Goal: Entertainment & Leisure: Consume media (video, audio)

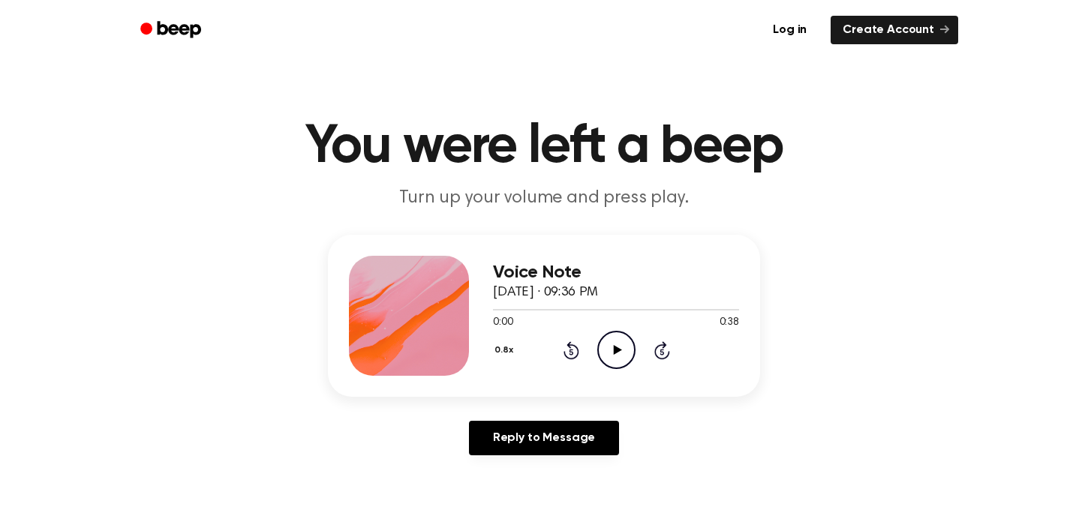
click at [629, 347] on icon "Play Audio" at bounding box center [616, 350] width 38 height 38
click at [576, 359] on icon "Rewind 5 seconds" at bounding box center [571, 351] width 17 height 20
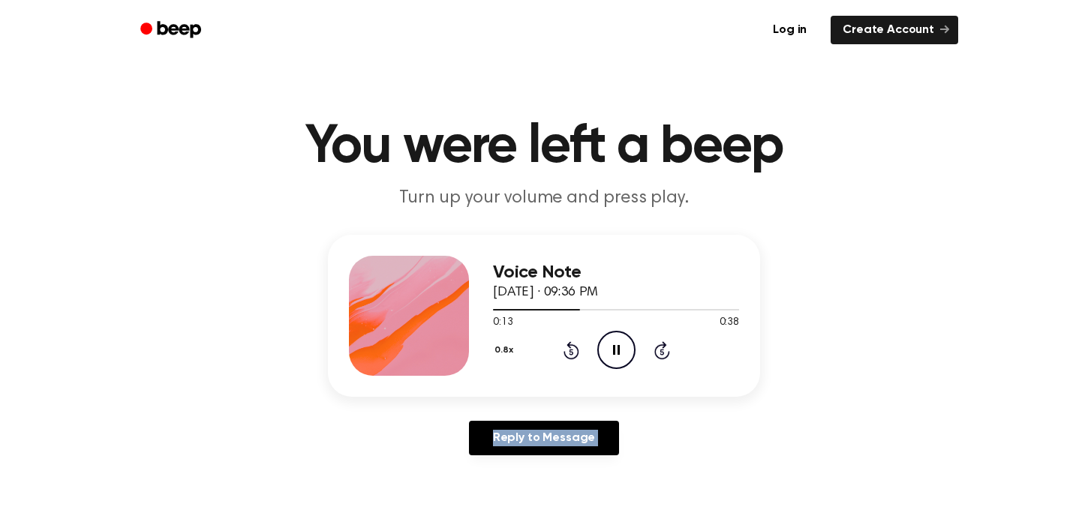
click at [576, 359] on icon "Rewind 5 seconds" at bounding box center [571, 351] width 17 height 20
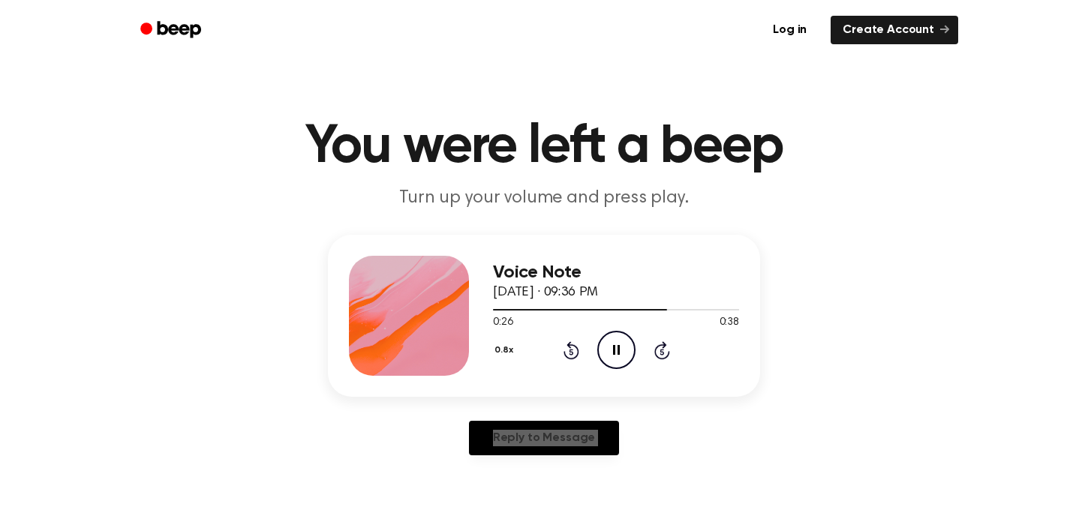
click at [576, 359] on icon "Rewind 5 seconds" at bounding box center [571, 351] width 17 height 20
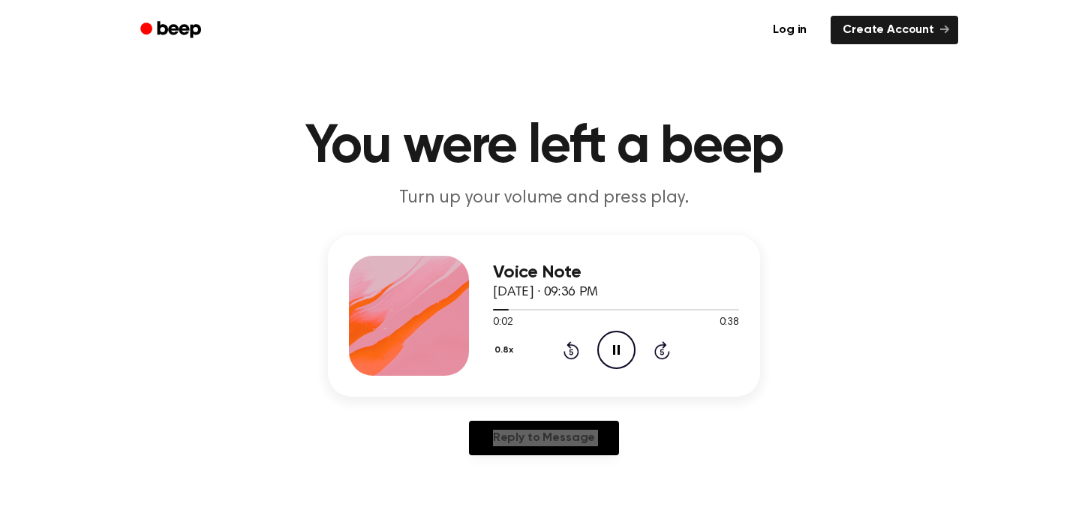
click at [576, 359] on icon "Rewind 5 seconds" at bounding box center [571, 351] width 17 height 20
click at [567, 353] on icon "Rewind 5 seconds" at bounding box center [571, 351] width 17 height 20
click at [586, 362] on div "0.8x Rewind 5 seconds Pause Audio Skip 5 seconds" at bounding box center [616, 350] width 246 height 38
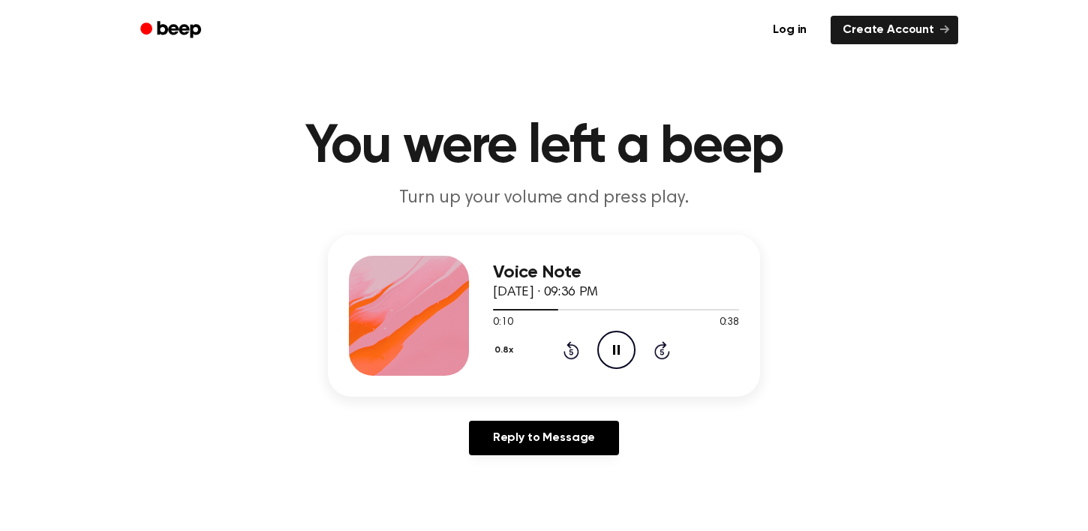
click at [573, 357] on icon at bounding box center [572, 350] width 16 height 18
click at [606, 342] on icon "Play Audio" at bounding box center [616, 350] width 38 height 38
click at [573, 350] on icon "Rewind 5 seconds" at bounding box center [571, 351] width 17 height 20
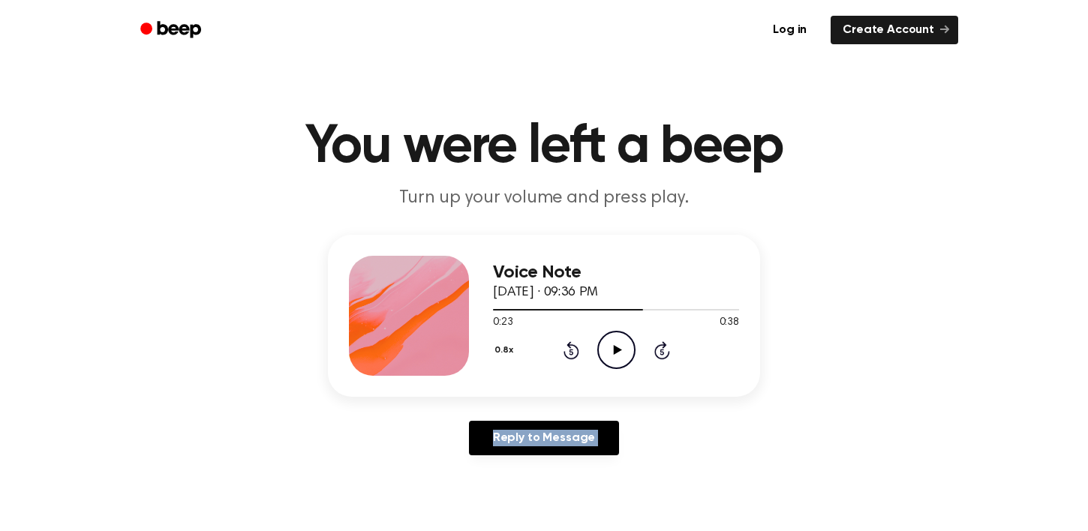
click at [573, 350] on icon "Rewind 5 seconds" at bounding box center [571, 351] width 17 height 20
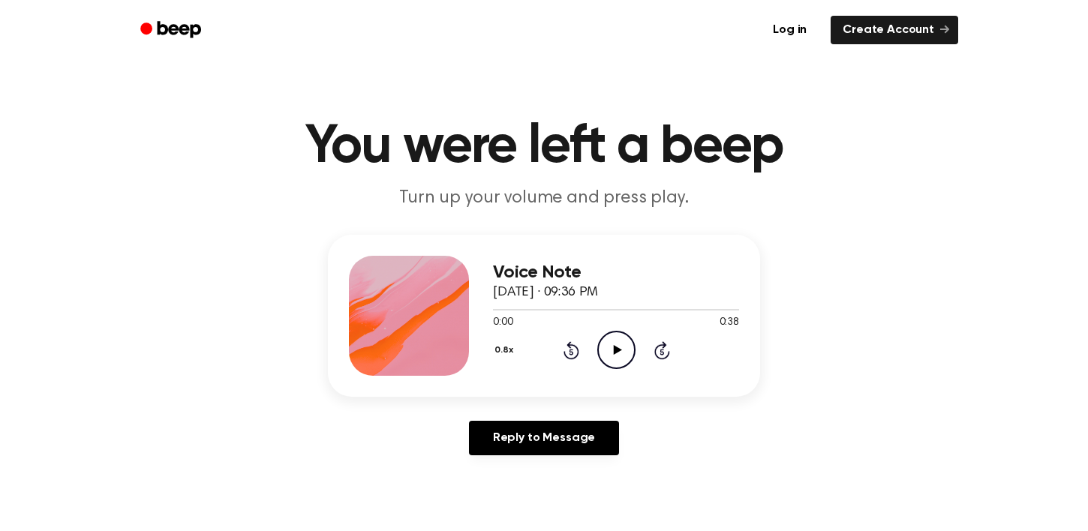
click at [658, 345] on icon at bounding box center [662, 350] width 16 height 18
click at [588, 344] on div "0.8x Rewind 5 seconds Play Audio Skip 5 seconds" at bounding box center [616, 350] width 246 height 38
click at [600, 344] on icon "Play Audio" at bounding box center [616, 350] width 38 height 38
click at [627, 330] on div "Voice Note September 9, 2025 · 09:36 PM 0:38 0:38 Your browser does not support…" at bounding box center [616, 316] width 246 height 120
click at [605, 347] on icon "Play Audio" at bounding box center [616, 350] width 38 height 38
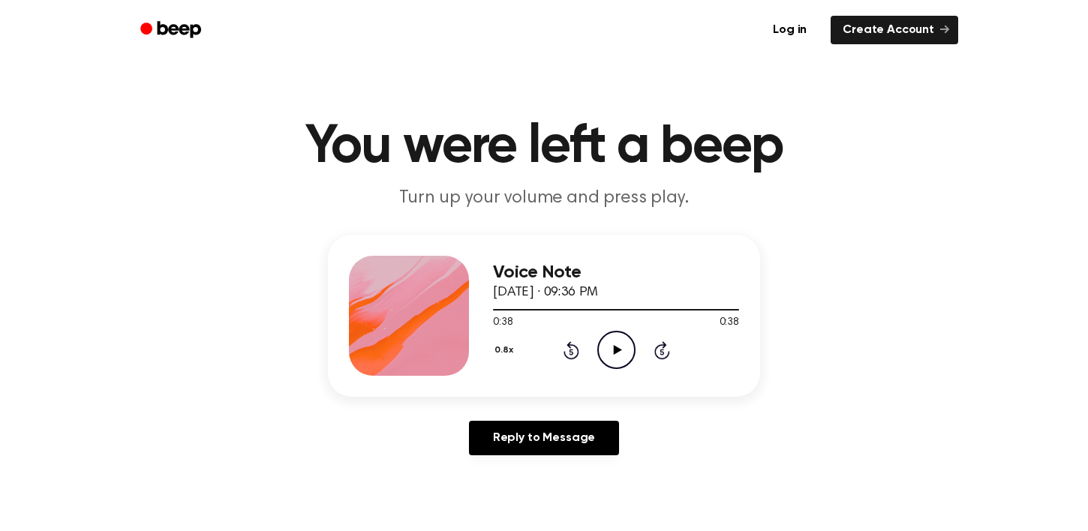
click at [618, 346] on icon "Play Audio" at bounding box center [616, 350] width 38 height 38
click at [605, 347] on icon "Pause Audio" at bounding box center [616, 350] width 38 height 38
click at [631, 329] on div "0:12 0:38" at bounding box center [616, 323] width 246 height 16
click at [627, 331] on icon "Play Audio" at bounding box center [616, 350] width 38 height 38
click at [627, 331] on icon "Pause Audio" at bounding box center [616, 350] width 38 height 38
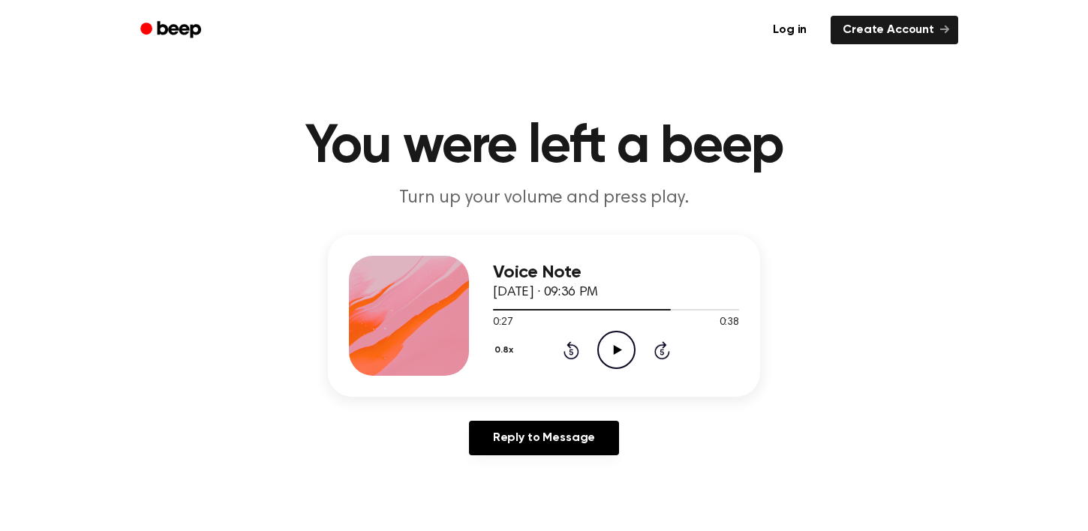
click at [602, 341] on icon "Play Audio" at bounding box center [616, 350] width 38 height 38
click at [630, 357] on icon "Pause Audio" at bounding box center [616, 350] width 38 height 38
click at [619, 367] on div "Voice Note September 9, 2025 · 09:36 PM 0:35 0:38 Your browser does not support…" at bounding box center [616, 316] width 246 height 120
click at [620, 363] on icon "Play Audio" at bounding box center [616, 350] width 38 height 38
click at [570, 347] on icon at bounding box center [572, 350] width 16 height 18
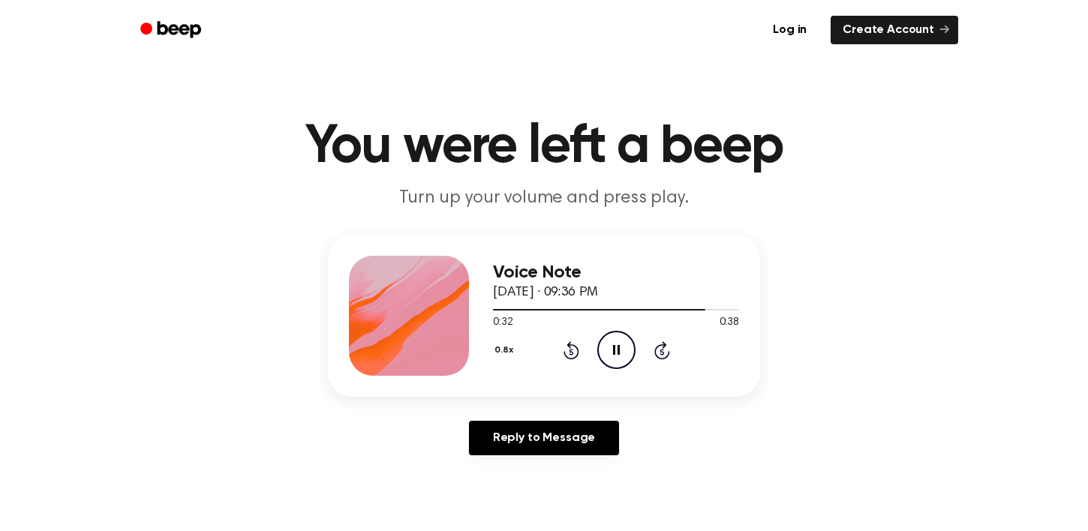
click at [570, 347] on icon at bounding box center [572, 350] width 16 height 18
click at [616, 360] on icon "Pause Audio" at bounding box center [616, 350] width 38 height 38
click at [504, 309] on div at bounding box center [604, 310] width 222 height 2
click at [621, 344] on icon "Play Audio" at bounding box center [616, 350] width 38 height 38
click at [618, 336] on icon "Play Audio" at bounding box center [616, 350] width 38 height 38
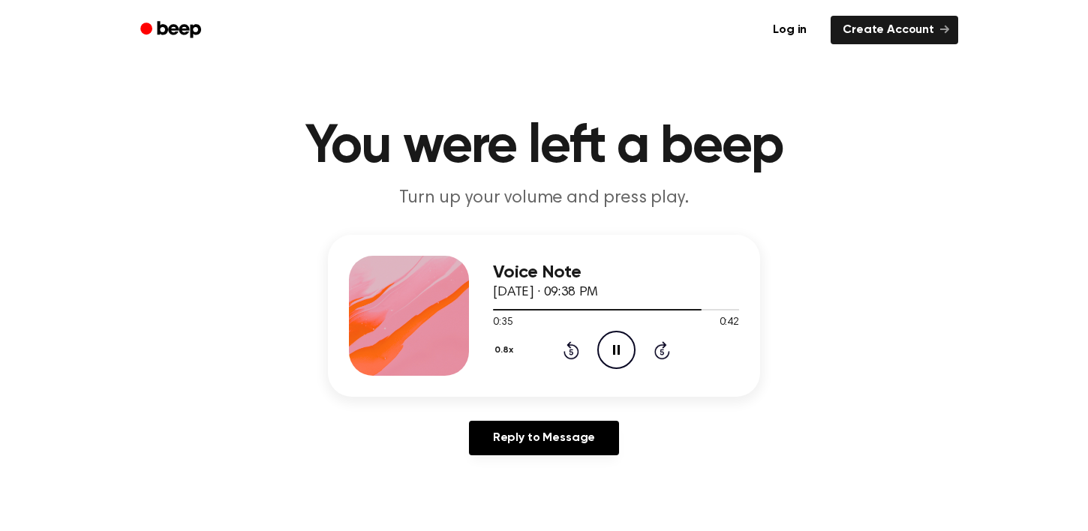
click at [618, 336] on icon "Pause Audio" at bounding box center [616, 350] width 38 height 38
click at [621, 361] on icon "Play Audio" at bounding box center [616, 350] width 38 height 38
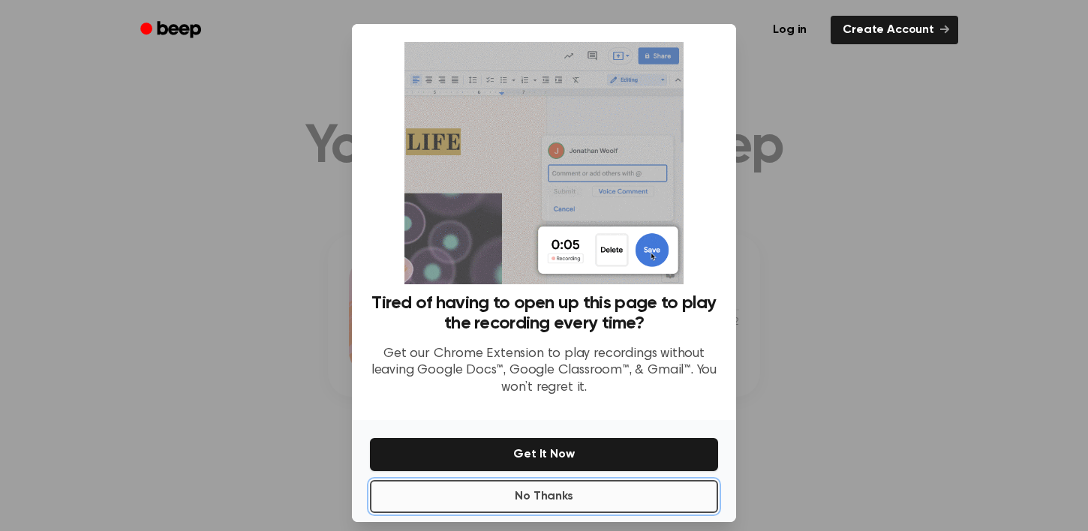
click at [529, 502] on button "No Thanks" at bounding box center [544, 496] width 348 height 33
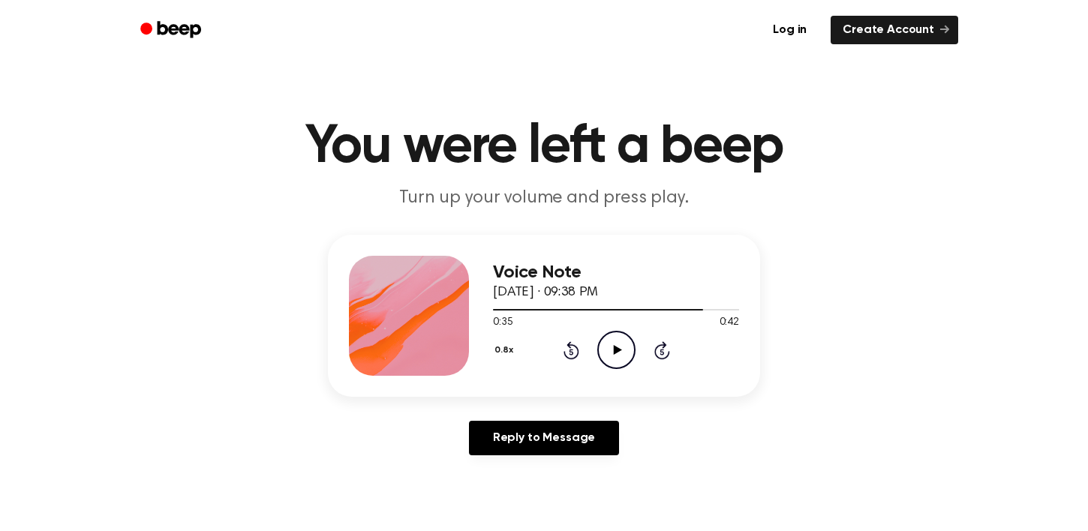
click at [570, 347] on icon at bounding box center [572, 350] width 16 height 18
click at [613, 347] on icon at bounding box center [617, 350] width 8 height 10
click at [531, 306] on div at bounding box center [616, 309] width 246 height 12
click at [603, 340] on icon "Play Audio" at bounding box center [616, 350] width 38 height 38
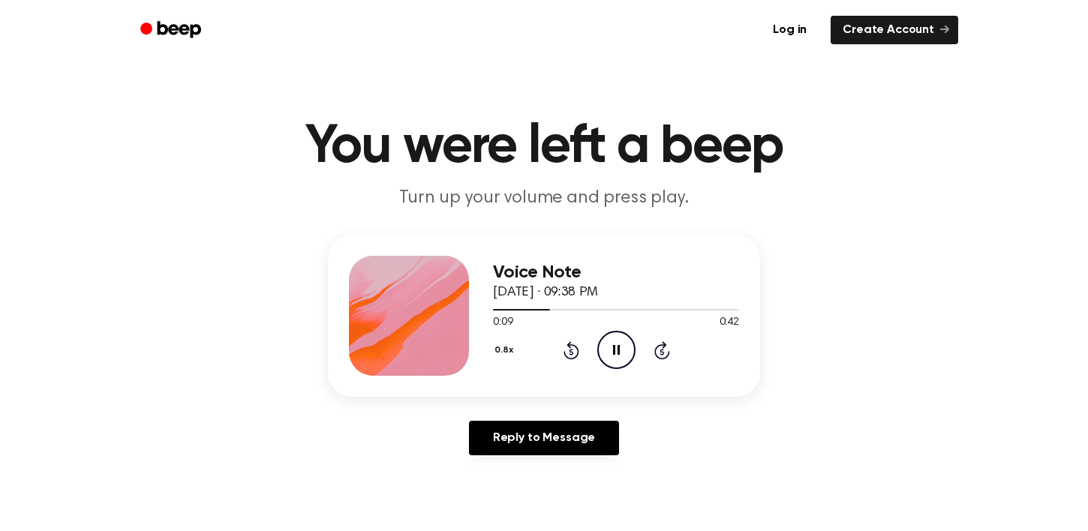
click at [605, 350] on icon "Pause Audio" at bounding box center [616, 350] width 38 height 38
click at [576, 350] on icon "Rewind 5 seconds" at bounding box center [571, 351] width 17 height 20
click at [618, 354] on icon "Play Audio" at bounding box center [616, 350] width 38 height 38
click at [615, 362] on icon "Play Audio" at bounding box center [616, 350] width 38 height 38
click at [618, 362] on icon "Play Audio" at bounding box center [616, 350] width 38 height 38
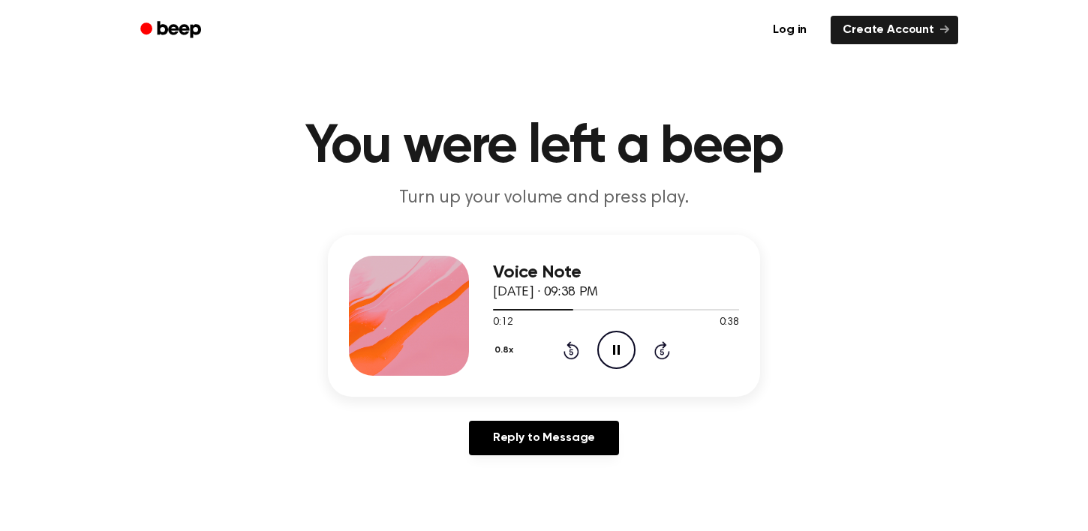
click at [570, 351] on icon at bounding box center [571, 352] width 4 height 6
click at [570, 360] on div "0.8x Rewind 5 seconds Pause Audio Skip 5 seconds" at bounding box center [616, 350] width 246 height 38
click at [570, 359] on div "0.8x Rewind 5 seconds Pause Audio Skip 5 seconds" at bounding box center [616, 350] width 246 height 38
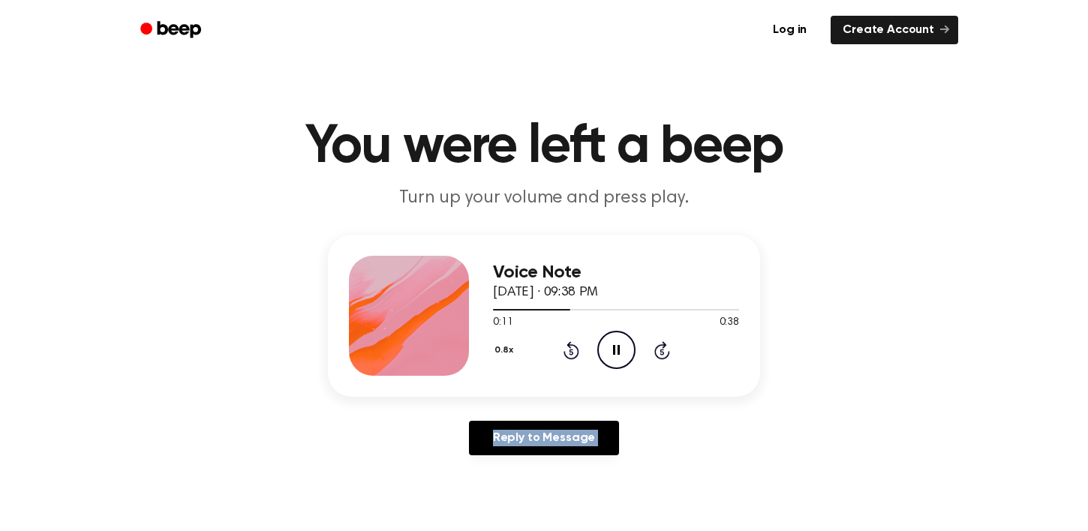
click at [570, 359] on div "0.8x Rewind 5 seconds Pause Audio Skip 5 seconds" at bounding box center [616, 350] width 246 height 38
click at [573, 351] on icon "Rewind 5 seconds" at bounding box center [571, 351] width 17 height 20
click at [660, 354] on icon at bounding box center [662, 352] width 4 height 6
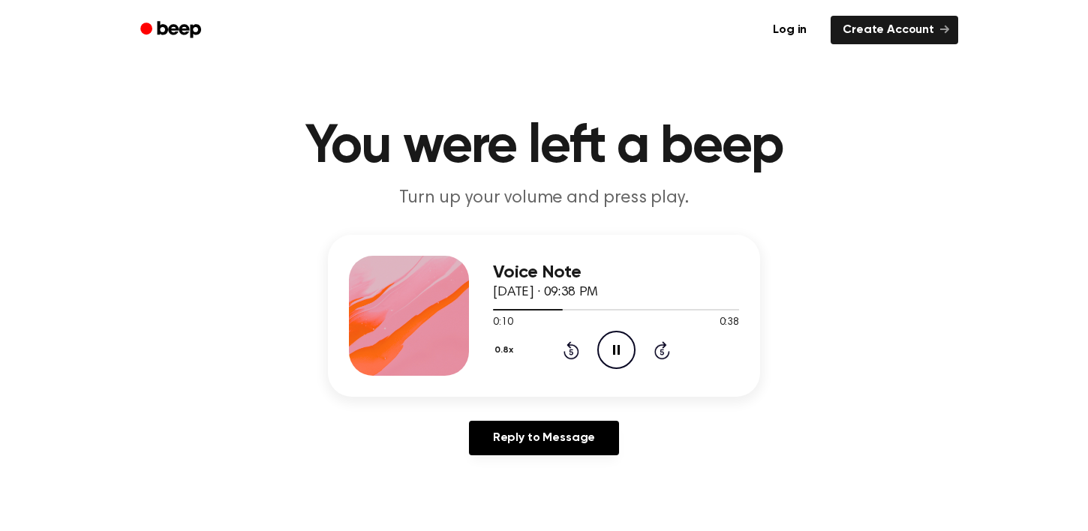
click at [570, 351] on icon at bounding box center [571, 352] width 4 height 6
click at [561, 349] on div "0.8x Rewind 5 seconds Pause Audio Skip 5 seconds" at bounding box center [616, 350] width 246 height 38
click at [572, 353] on icon at bounding box center [571, 352] width 4 height 6
click at [566, 376] on div "Voice Note September 9, 2025 · 09:38 PM 0:13 0:38 Your browser does not support…" at bounding box center [544, 316] width 432 height 162
click at [568, 347] on icon "Rewind 5 seconds" at bounding box center [571, 351] width 17 height 20
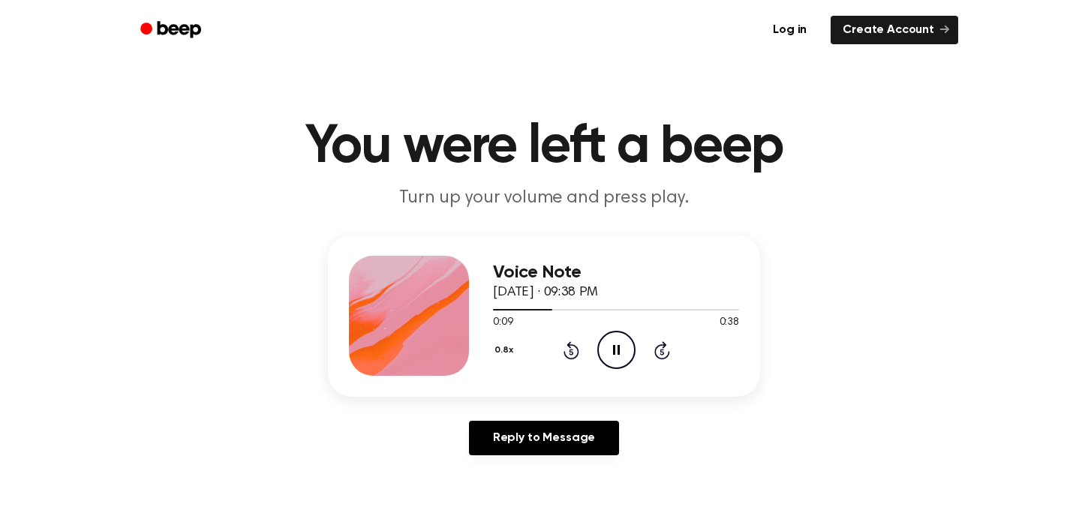
click at [568, 347] on icon "Rewind 5 seconds" at bounding box center [571, 351] width 17 height 20
click at [576, 357] on icon at bounding box center [572, 350] width 16 height 18
click at [633, 345] on circle at bounding box center [616, 350] width 37 height 37
click at [567, 353] on icon "Rewind 5 seconds" at bounding box center [571, 351] width 17 height 20
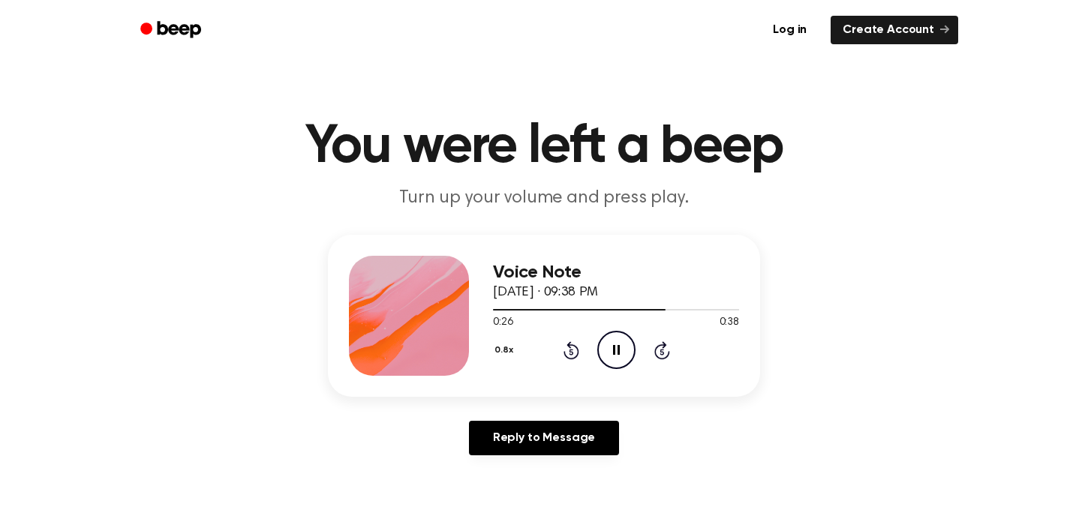
click at [600, 349] on icon "Pause Audio" at bounding box center [616, 350] width 38 height 38
click at [598, 349] on icon "Play Audio" at bounding box center [616, 350] width 38 height 38
click at [572, 348] on icon "Rewind 5 seconds" at bounding box center [571, 351] width 17 height 20
click at [548, 346] on div "0.8x Rewind 5 seconds Pause Audio Skip 5 seconds" at bounding box center [616, 350] width 246 height 38
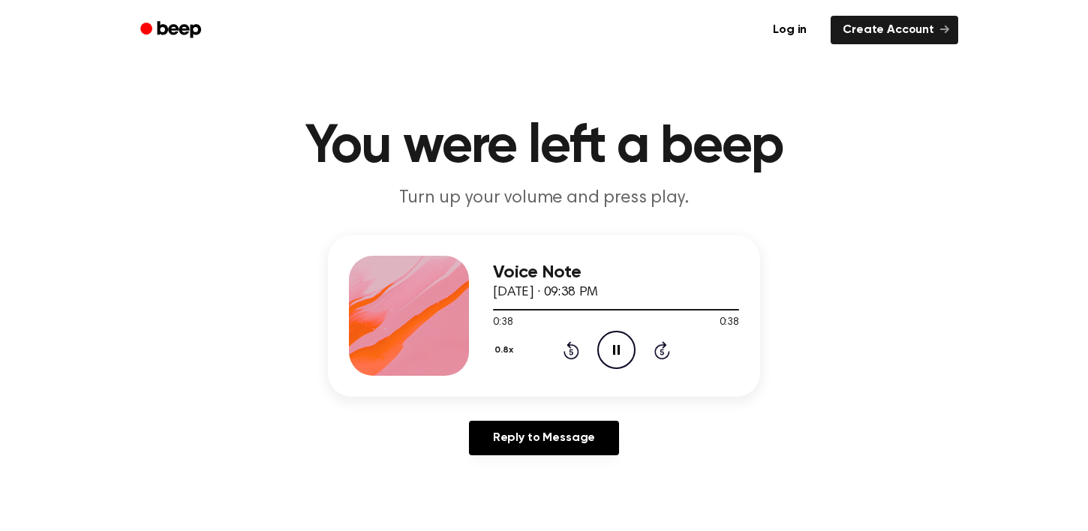
click at [552, 346] on div "0.8x Rewind 5 seconds Pause Audio Skip 5 seconds" at bounding box center [616, 350] width 246 height 38
click at [553, 346] on div "0.8x Rewind 5 seconds Pause Audio Skip 5 seconds" at bounding box center [616, 350] width 246 height 38
click at [553, 346] on div "0.8x Rewind 5 seconds Play Audio Skip 5 seconds" at bounding box center [616, 350] width 246 height 38
click at [560, 346] on div "0.8x Rewind 5 seconds Play Audio Skip 5 seconds" at bounding box center [616, 350] width 246 height 38
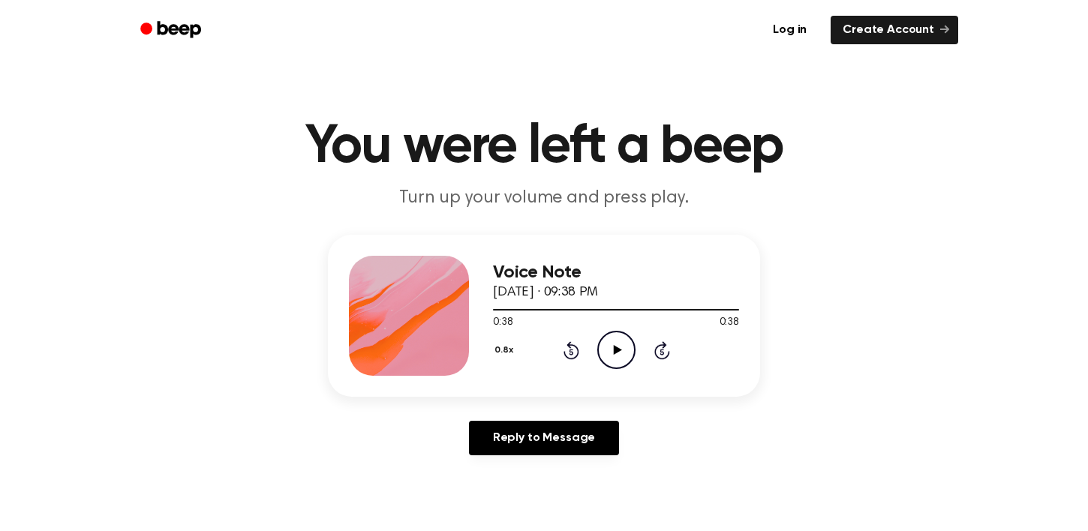
click at [570, 350] on icon at bounding box center [571, 352] width 4 height 6
click at [620, 363] on icon "Play Audio" at bounding box center [616, 350] width 38 height 38
click at [576, 358] on icon "Rewind 5 seconds" at bounding box center [571, 351] width 17 height 20
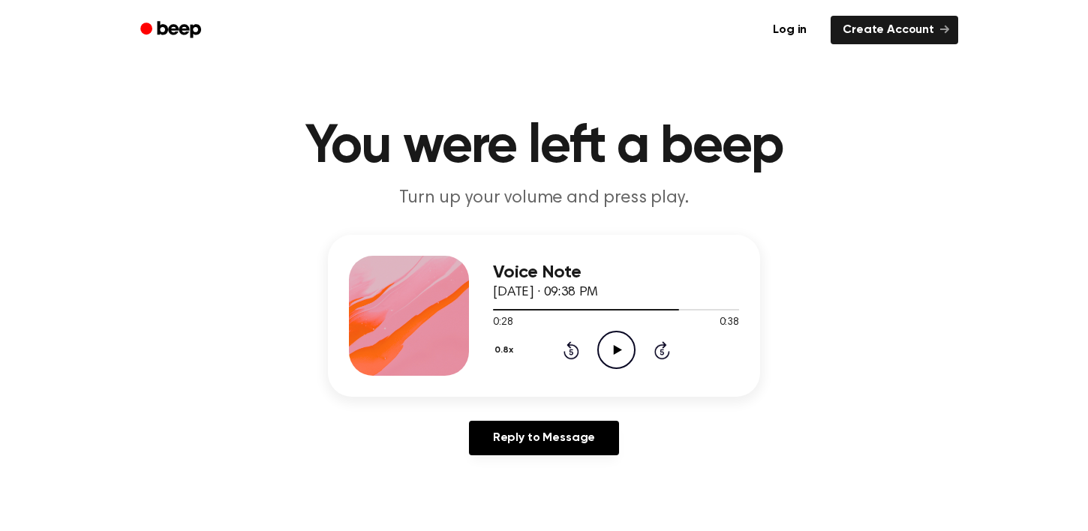
click at [618, 347] on icon "Play Audio" at bounding box center [616, 350] width 38 height 38
